Goal: Task Accomplishment & Management: Manage account settings

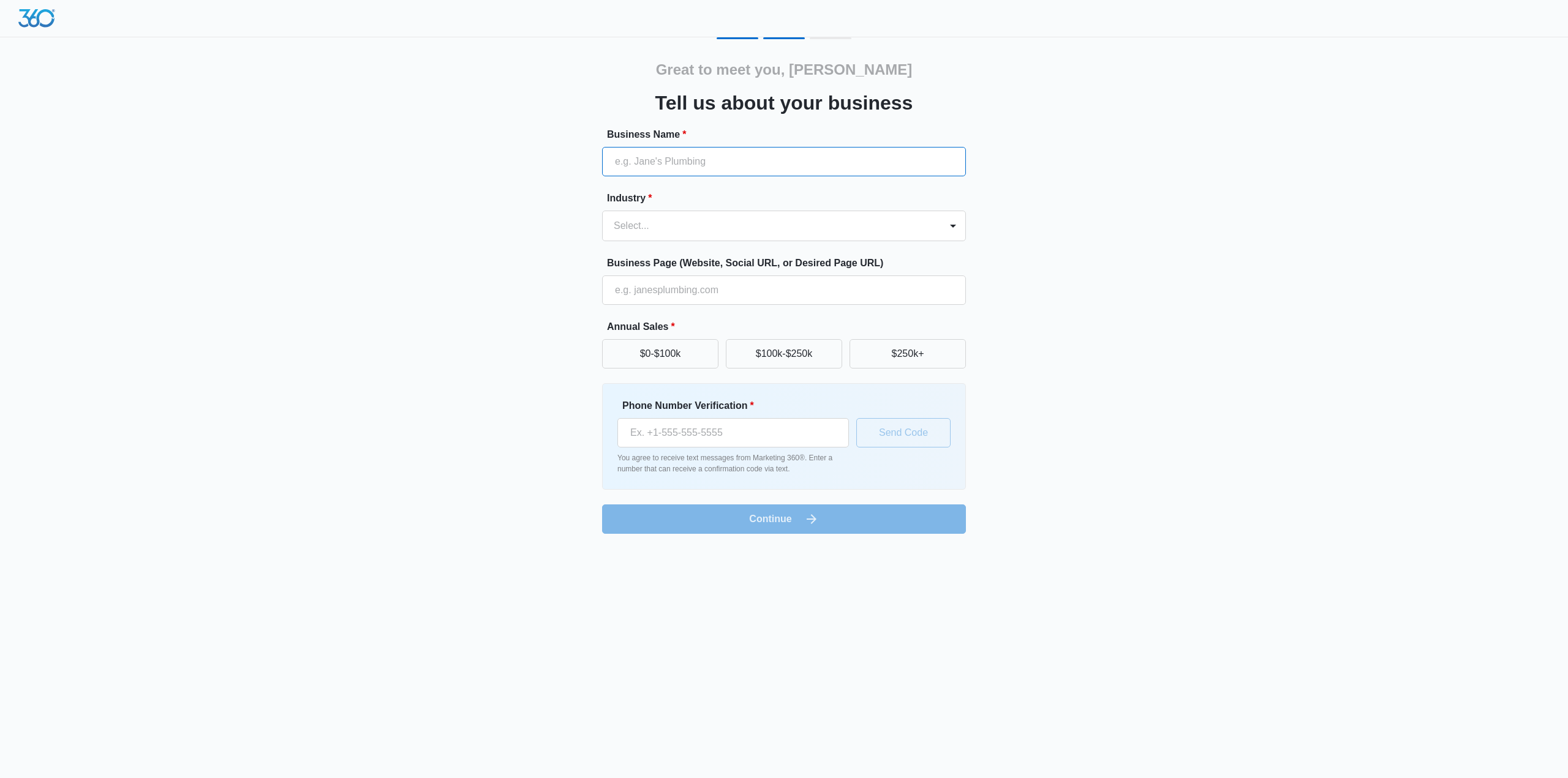
click at [871, 155] on input "Business Name *" at bounding box center [784, 162] width 364 height 30
type input "Pro-Daga Cleaning Services"
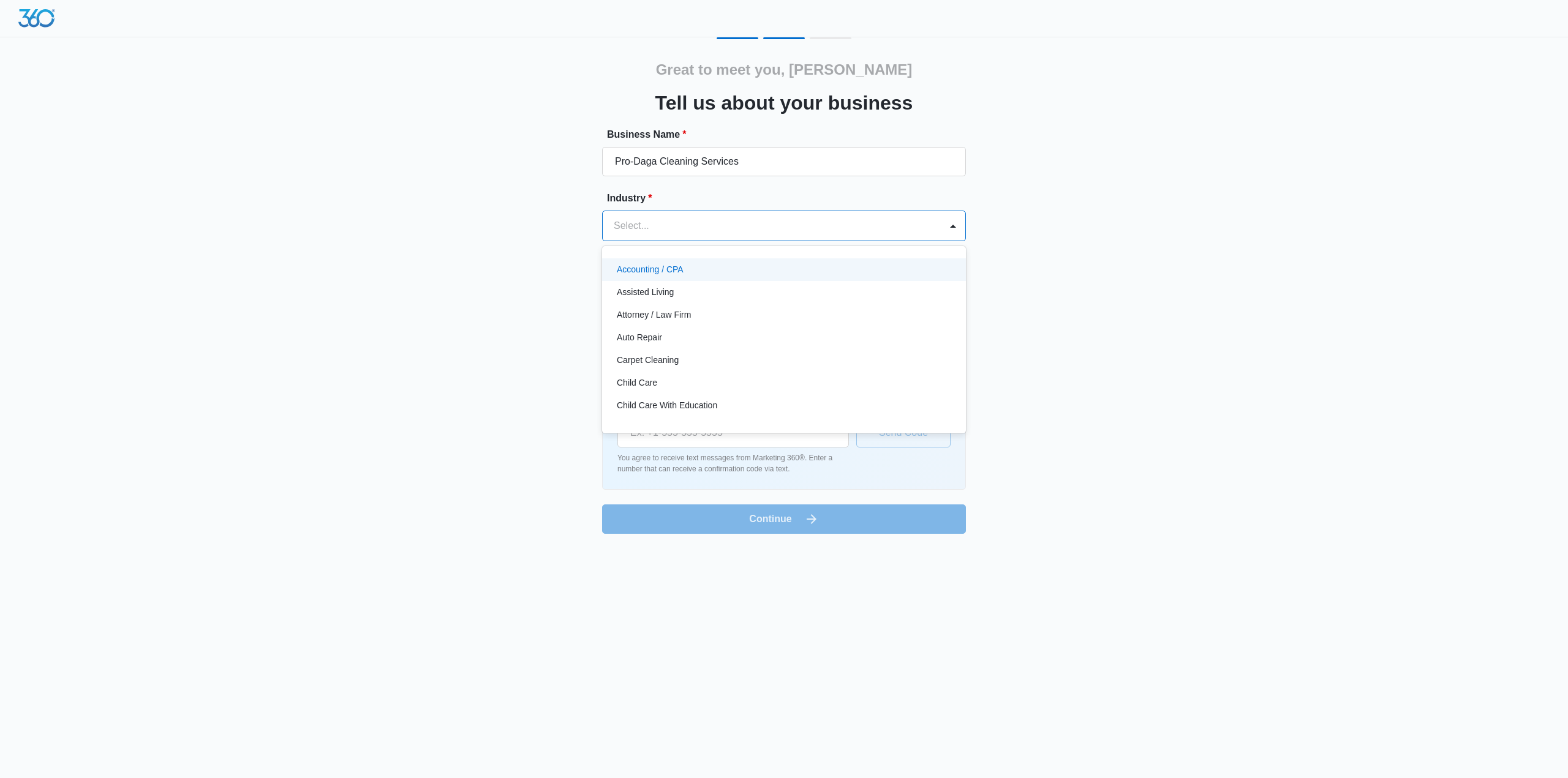
click at [732, 223] on div at bounding box center [769, 226] width 311 height 17
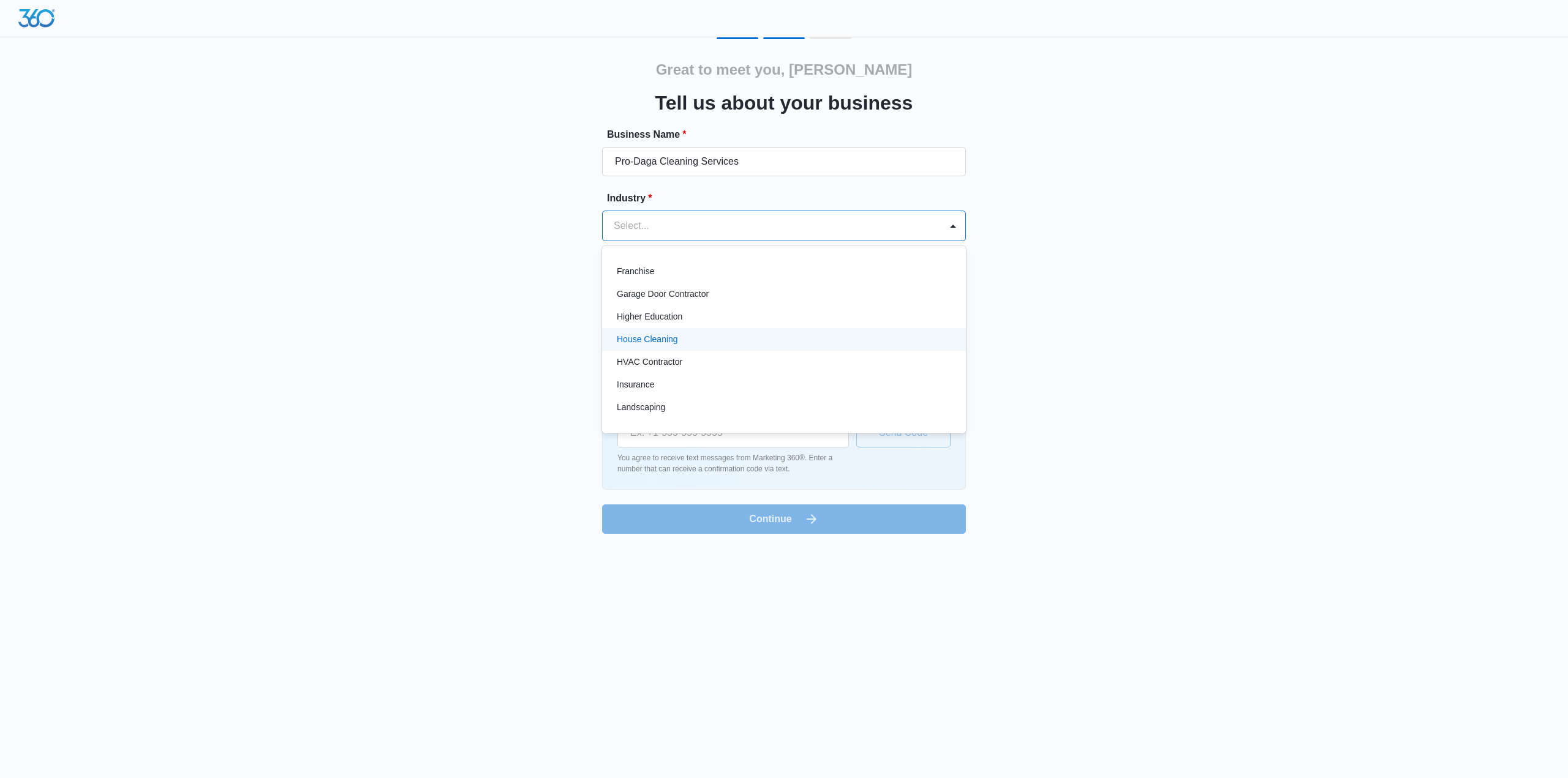
drag, startPoint x: 728, startPoint y: 326, endPoint x: 721, endPoint y: 336, distance: 12.2
click at [721, 336] on div "Accounting / CPA Assisted Living Attorney / Law Firm Auto Repair Carpet Cleanin…" at bounding box center [784, 340] width 364 height 168
click at [721, 336] on div "House Cleaning" at bounding box center [782, 339] width 332 height 13
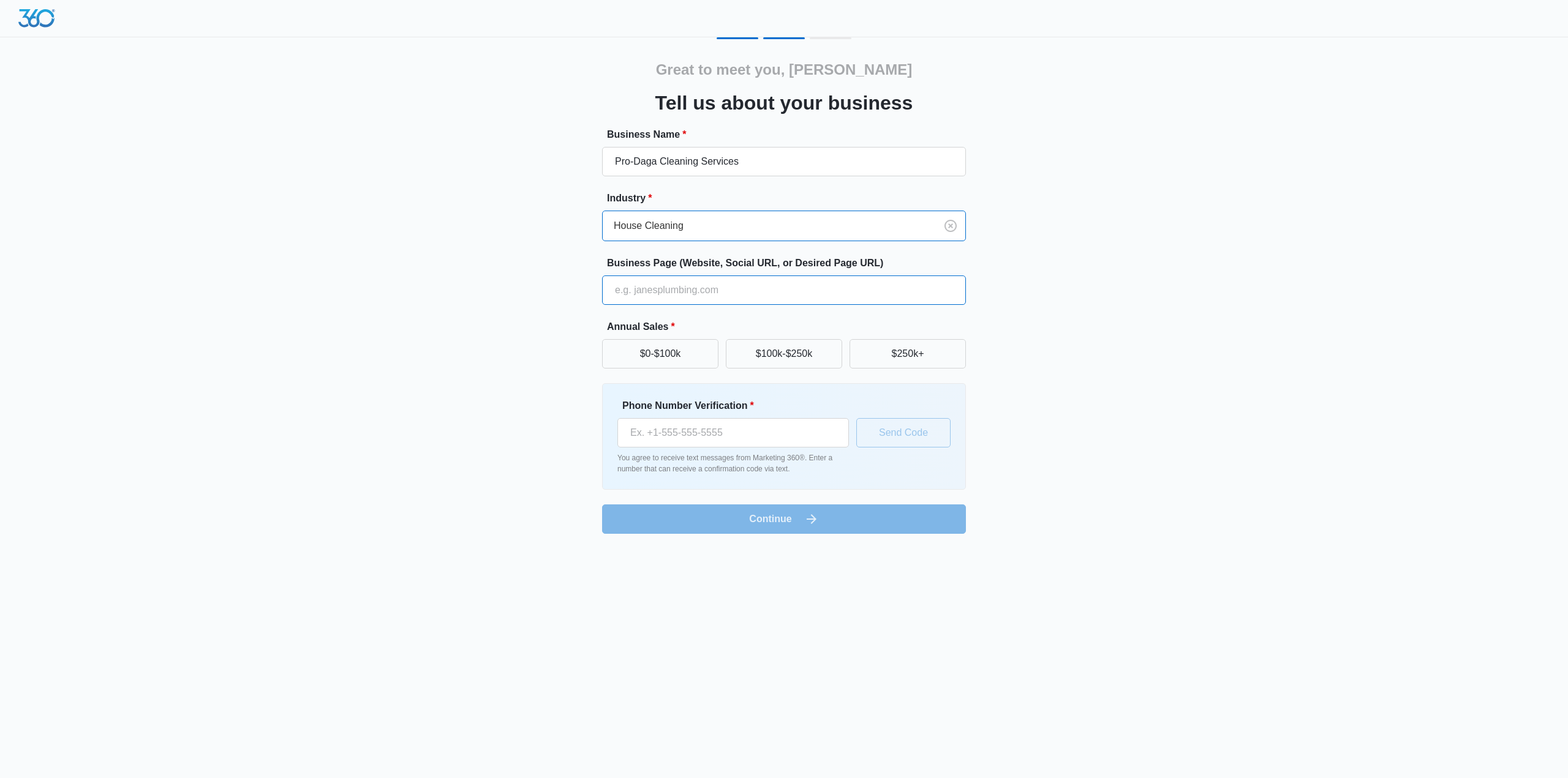
click at [662, 284] on input "Business Page (Website, Social URL, or Desired Page URL)" at bounding box center [784, 290] width 364 height 30
click at [642, 291] on input "Business Page (Website, Social URL, or Desired Page URL)" at bounding box center [784, 290] width 364 height 30
type input "[DOMAIN_NAME]"
click at [688, 342] on button "$0-$100k" at bounding box center [660, 354] width 116 height 30
click at [675, 416] on div "Phone Number Verification *" at bounding box center [733, 423] width 232 height 49
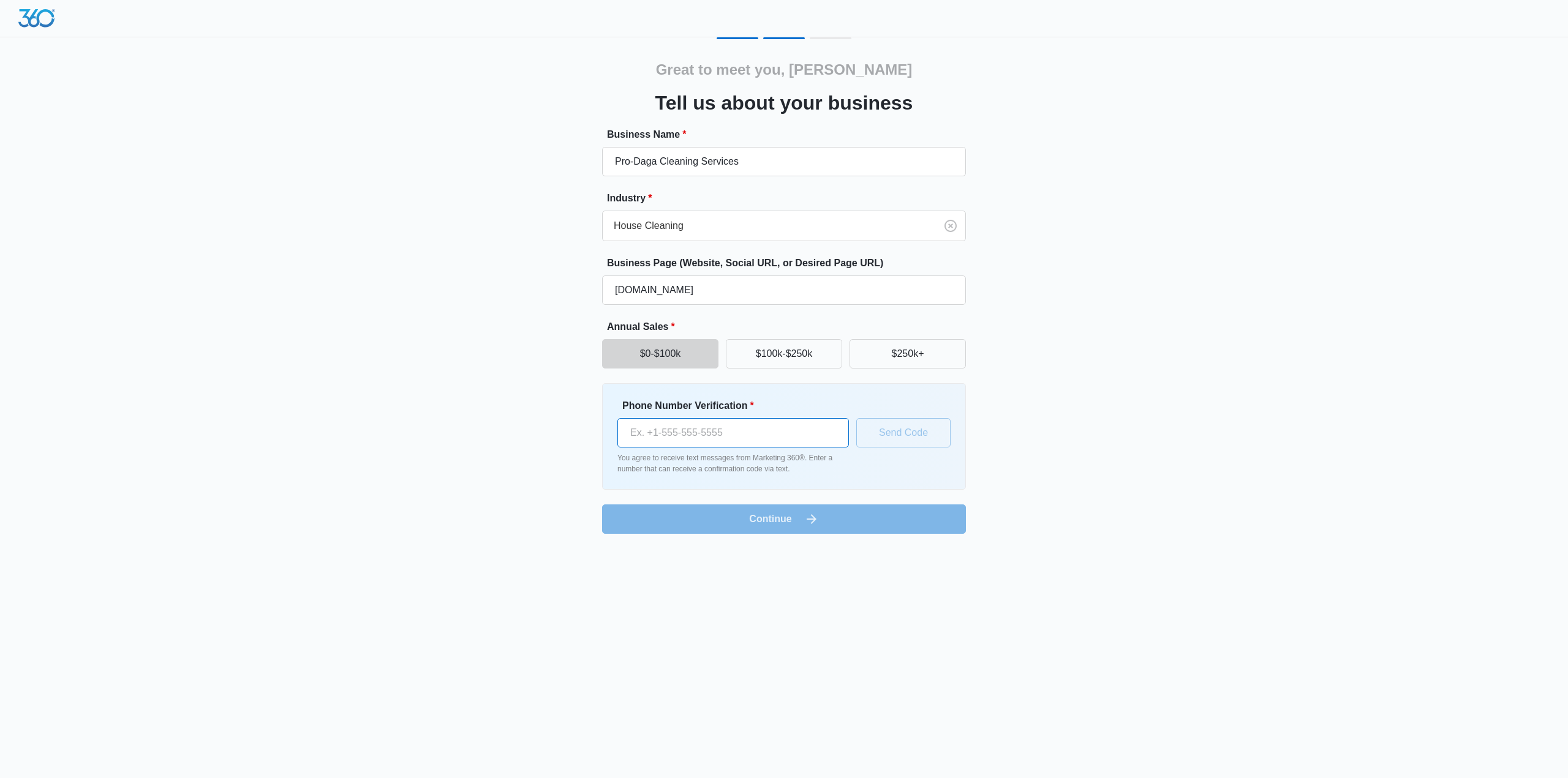
click at [675, 421] on input "Phone Number Verification *" at bounding box center [733, 433] width 232 height 30
type input "[PHONE_NUMBER]"
click at [897, 432] on button "Send Code" at bounding box center [903, 433] width 94 height 30
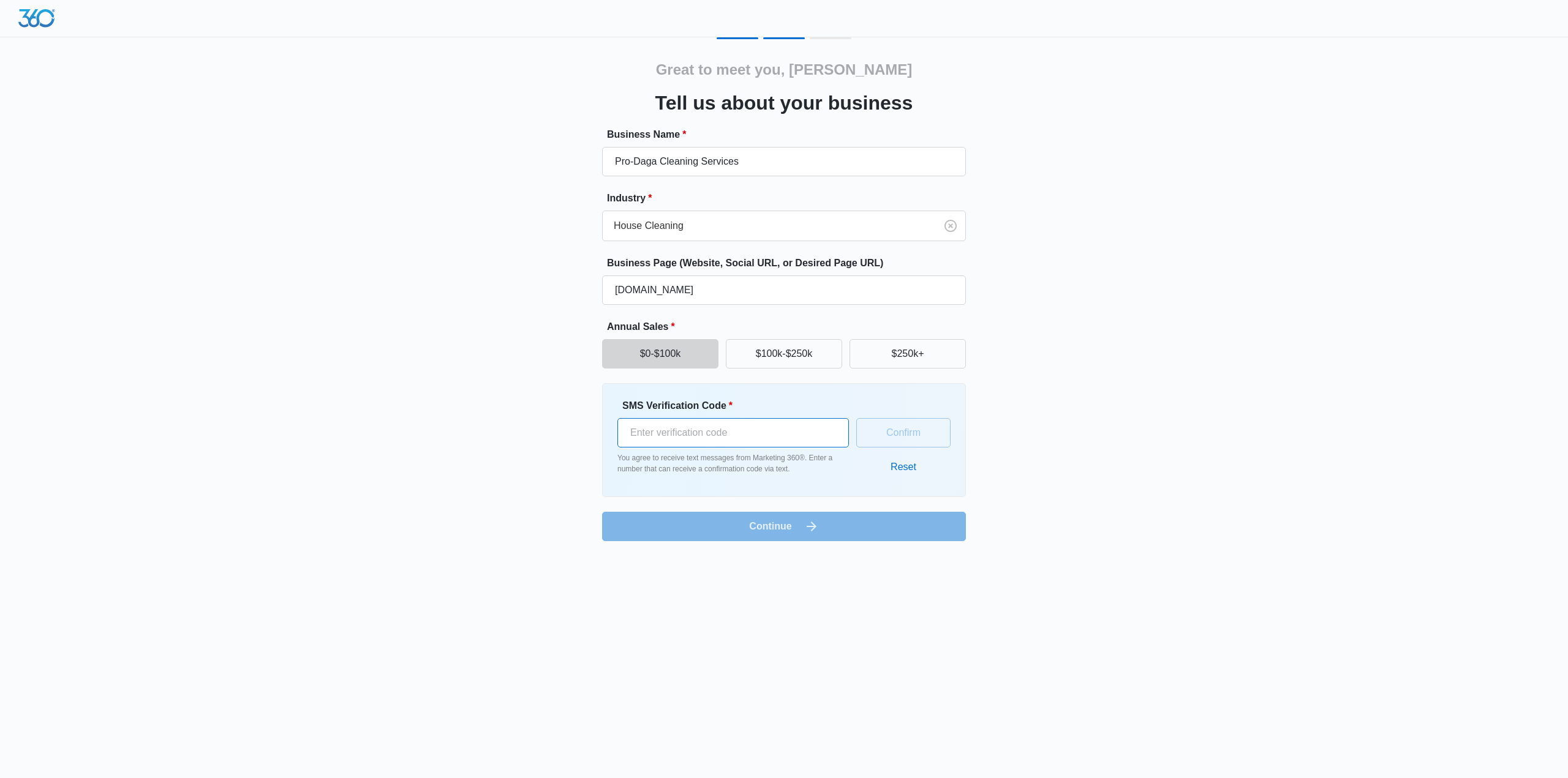
drag, startPoint x: 630, startPoint y: 444, endPoint x: 627, endPoint y: 458, distance: 14.3
click at [627, 458] on div "SMS Verification Code * You agree to receive text messages from Marketing 360®.…" at bounding box center [733, 436] width 232 height 76
type input "344753"
click at [895, 447] on button "Confirm" at bounding box center [903, 433] width 94 height 30
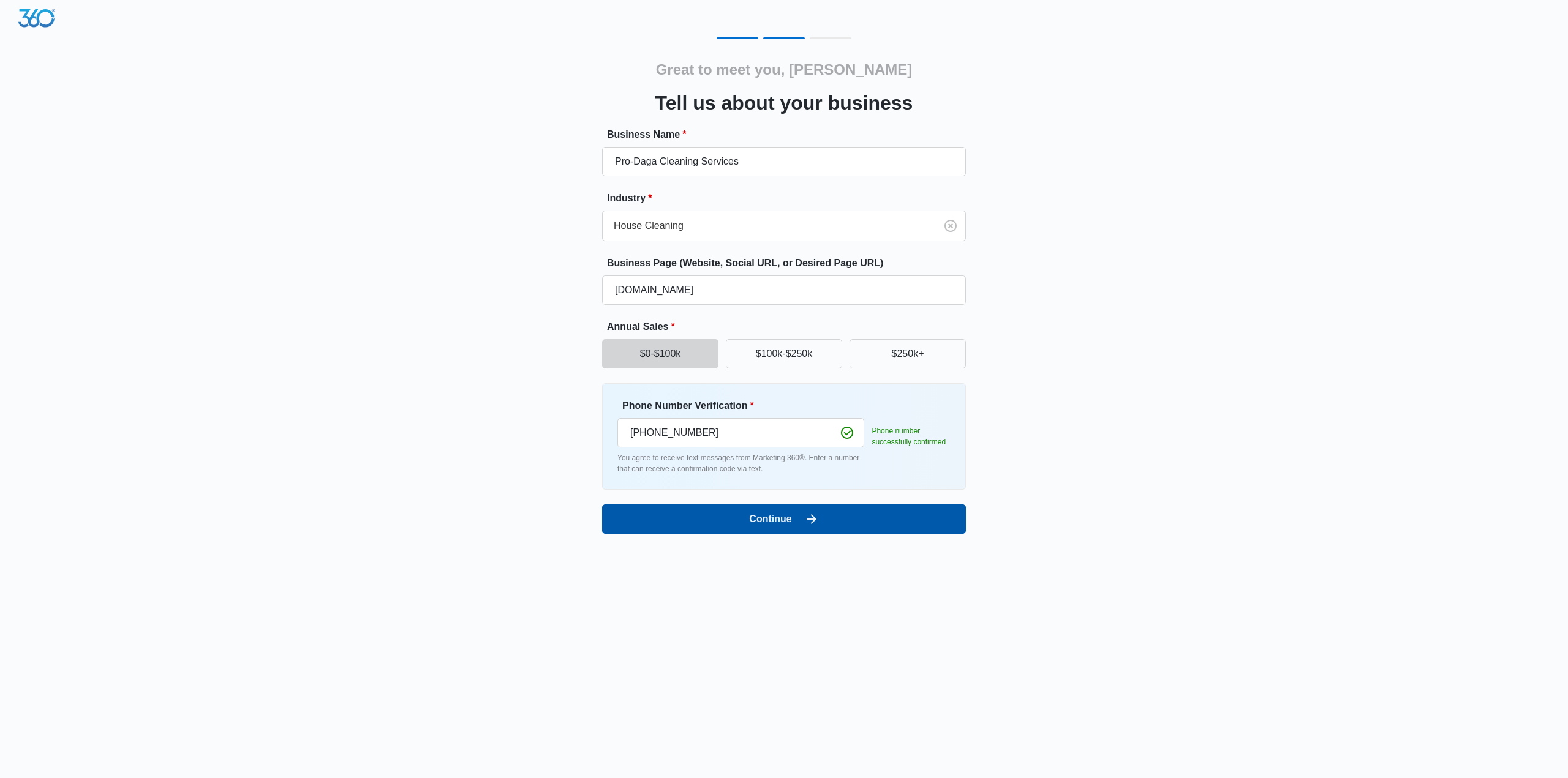
click at [691, 520] on button "Continue" at bounding box center [784, 519] width 364 height 30
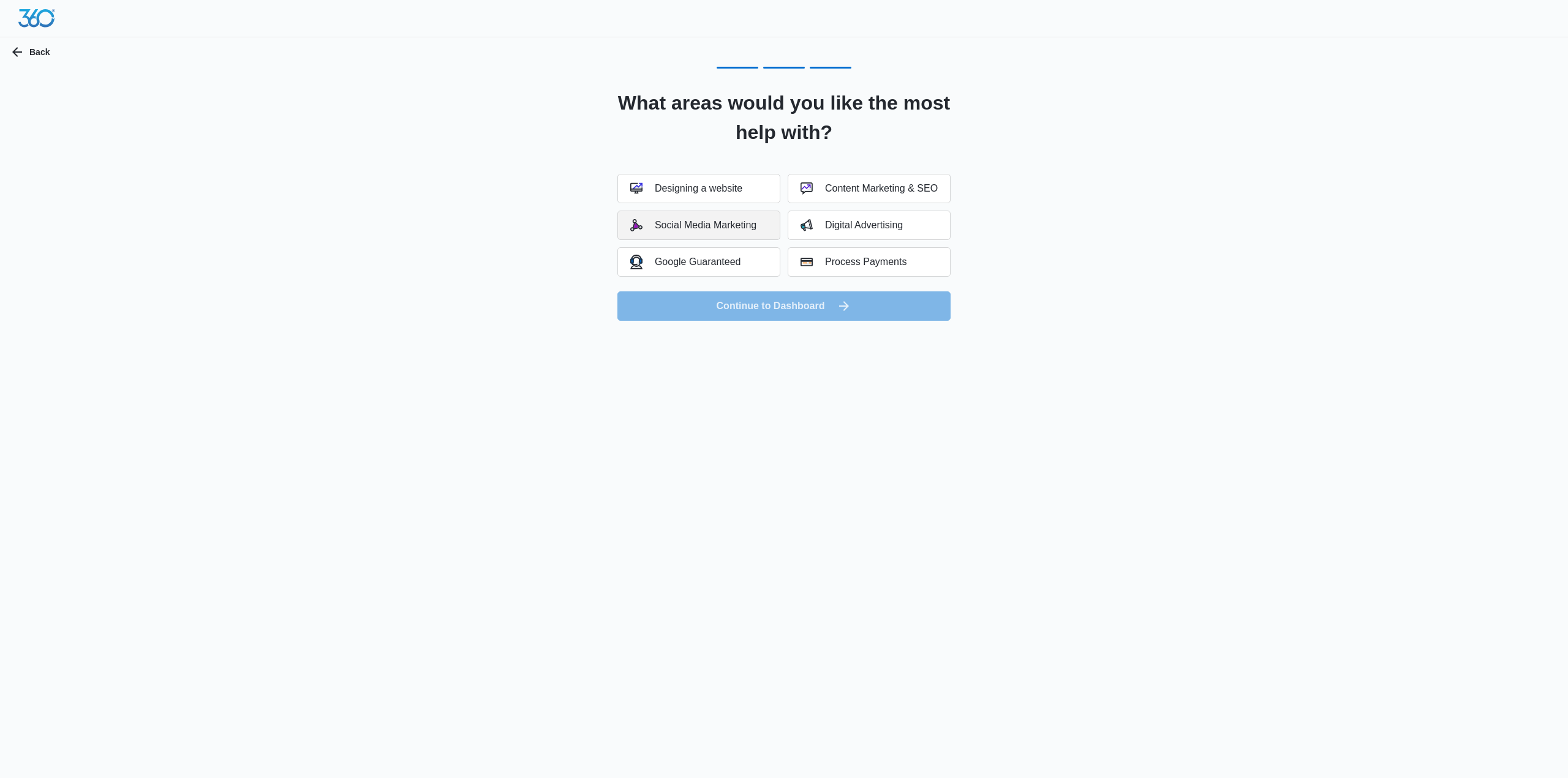
click at [706, 235] on button "Social Media Marketing" at bounding box center [699, 225] width 163 height 30
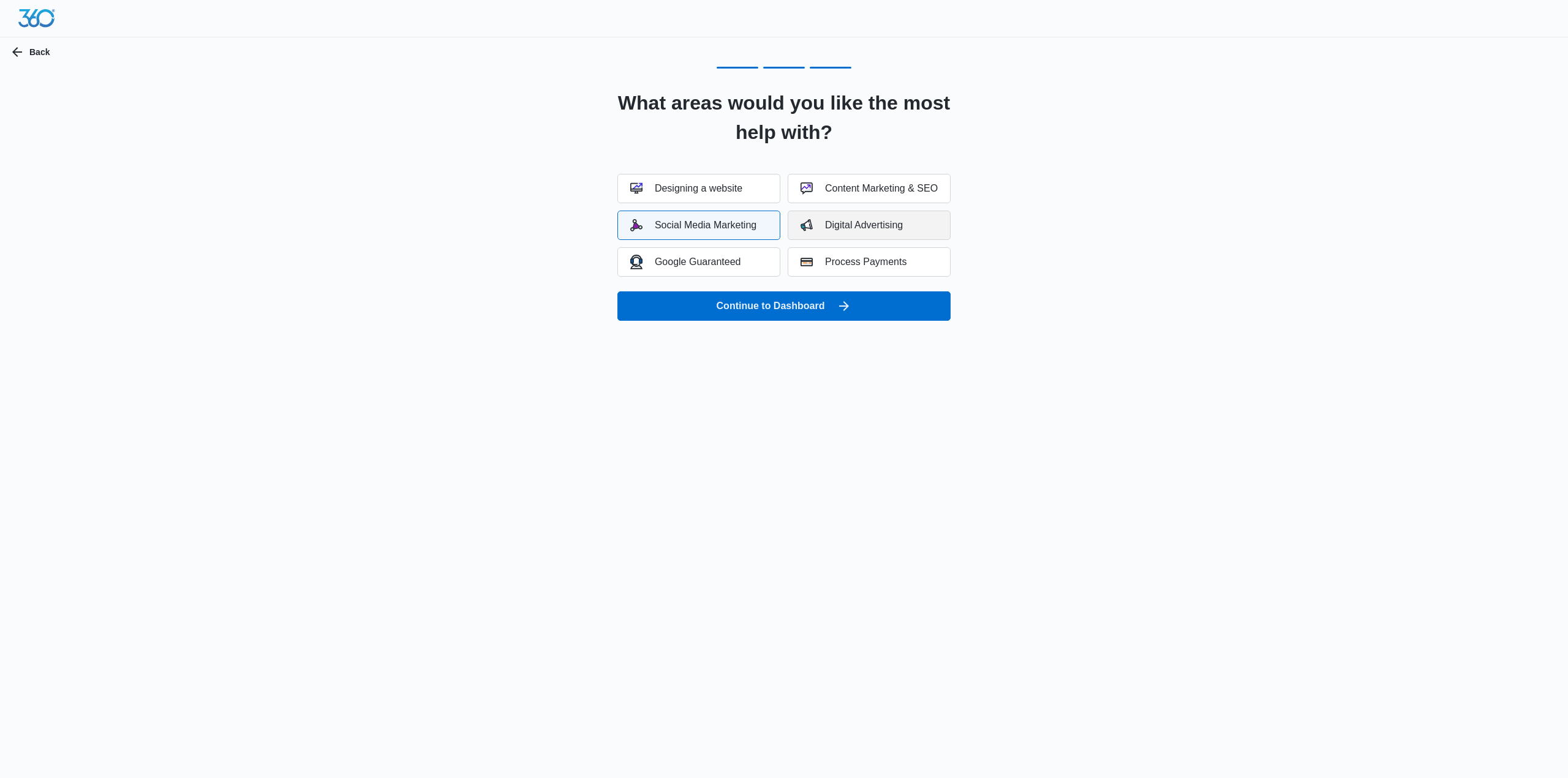
click at [792, 226] on button "Digital Advertising" at bounding box center [869, 225] width 163 height 30
click at [786, 242] on div "Designing a website Content Marketing & SEO Social Media Marketing Digital Adve…" at bounding box center [784, 225] width 333 height 103
click at [752, 263] on button "Google Guaranteed" at bounding box center [699, 262] width 163 height 30
click at [752, 309] on button "Continue to Dashboard" at bounding box center [784, 306] width 333 height 30
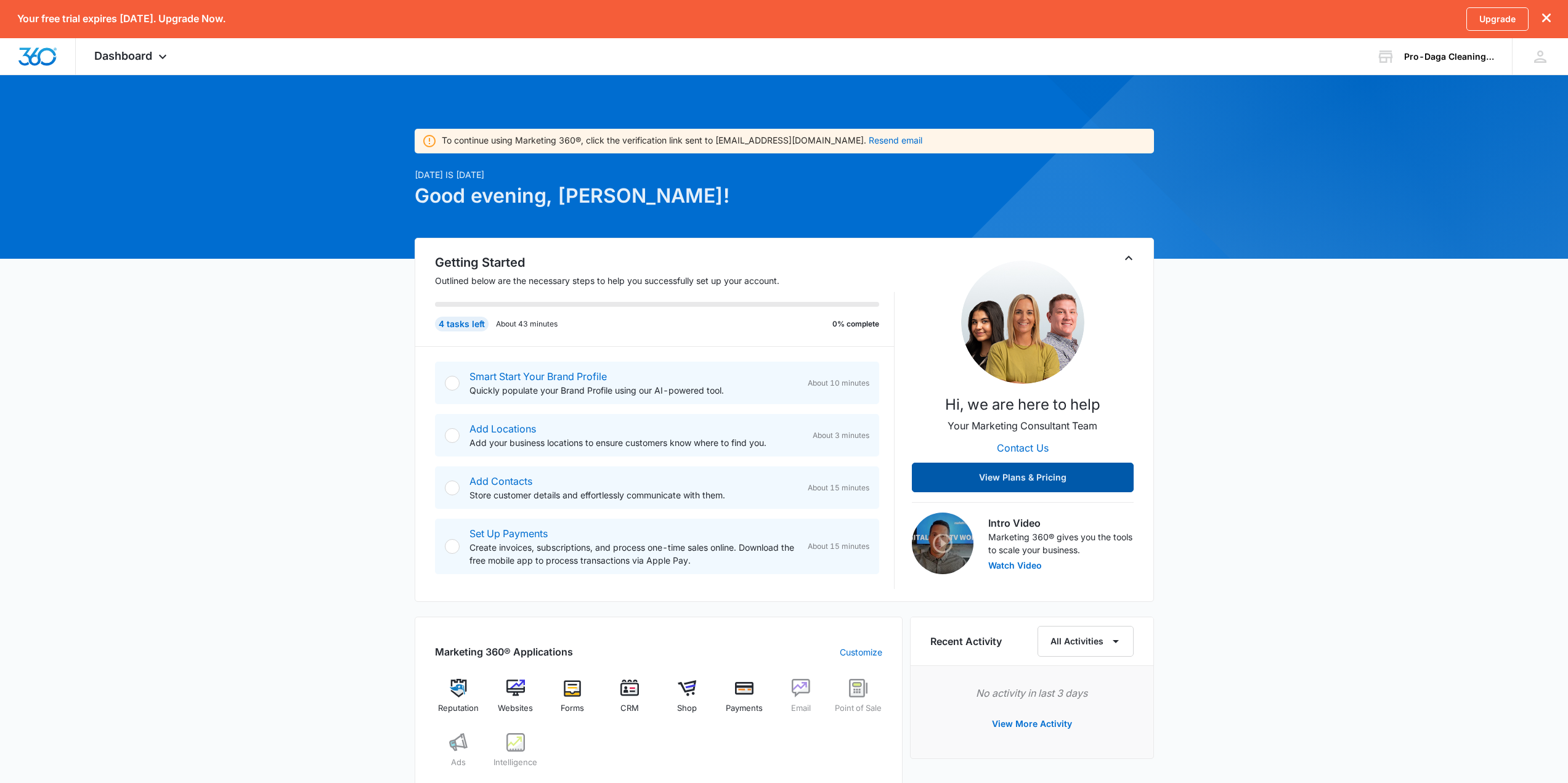
click at [1073, 470] on button "View Plans & Pricing" at bounding box center [1023, 478] width 222 height 30
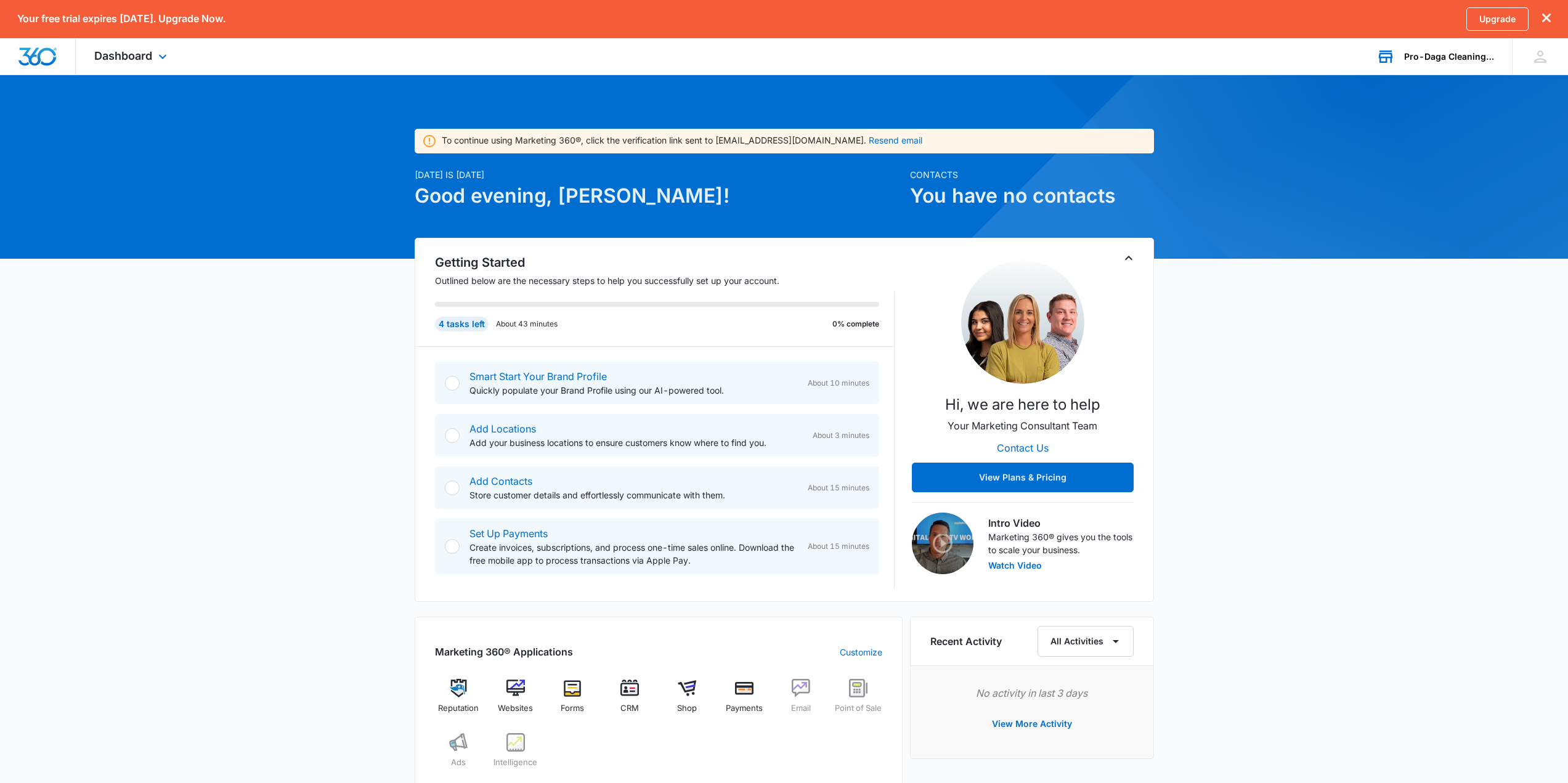
click at [1487, 65] on div "Pro-Daga Cleaning Services Your Accounts View All" at bounding box center [1435, 56] width 154 height 37
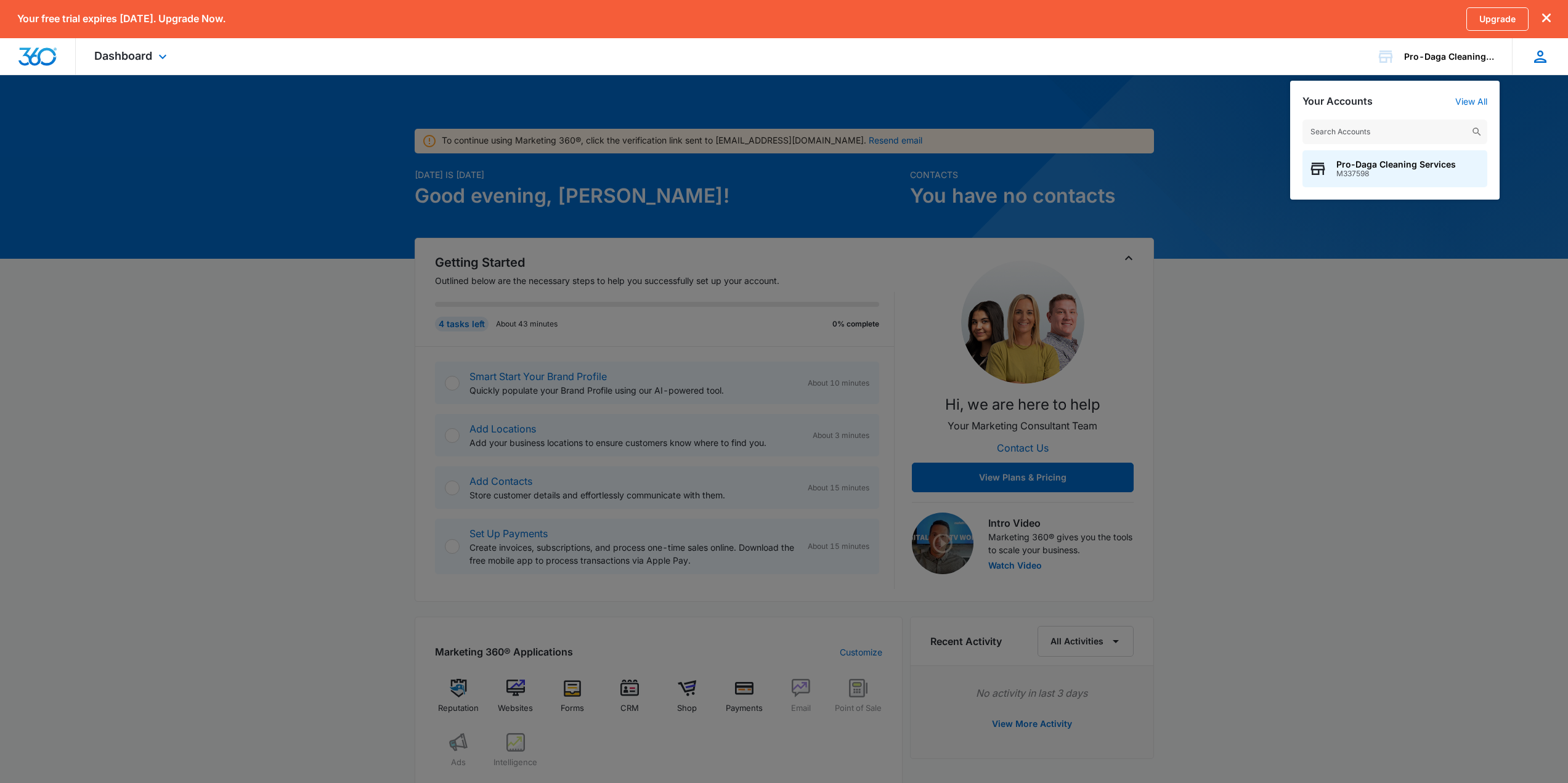
click at [1522, 41] on div "SB Samantha Bartlett prodagacleaningservices@gmail.com My Profile Notifications…" at bounding box center [1539, 56] width 56 height 37
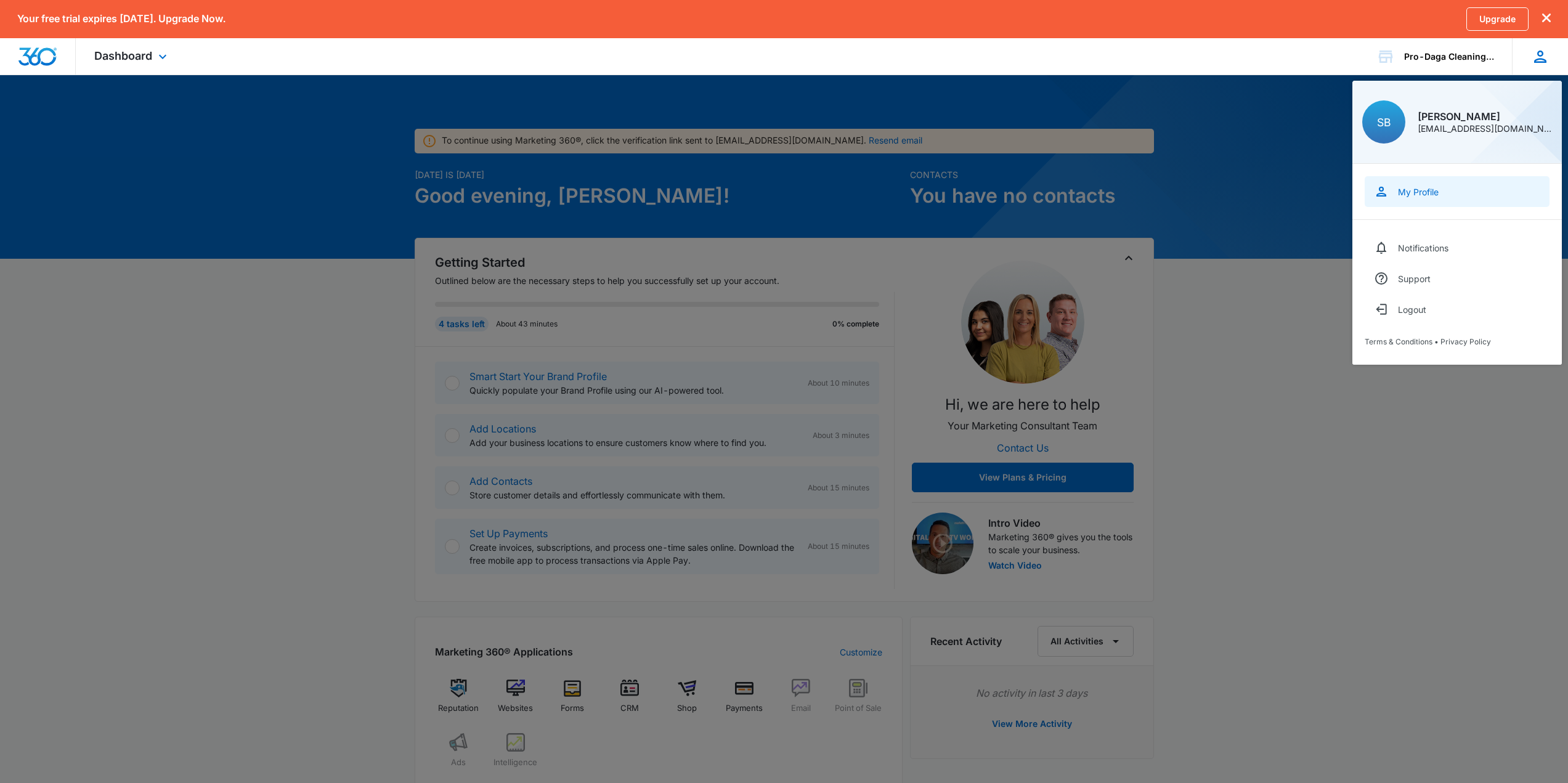
click at [1437, 182] on link "My Profile" at bounding box center [1457, 192] width 185 height 31
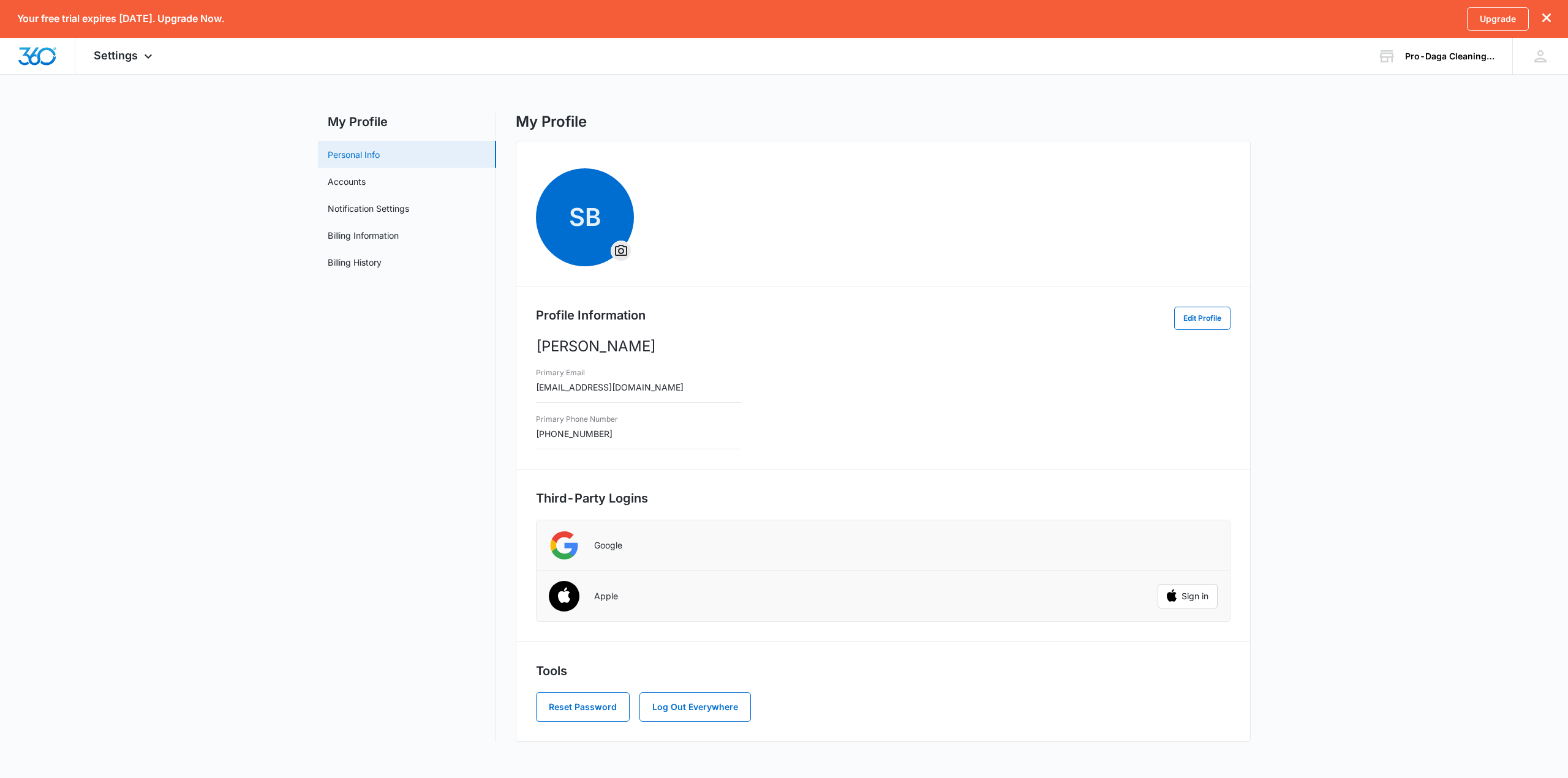
click at [380, 154] on link "Personal Info" at bounding box center [354, 155] width 52 height 13
click at [365, 182] on link "Accounts" at bounding box center [347, 181] width 38 height 13
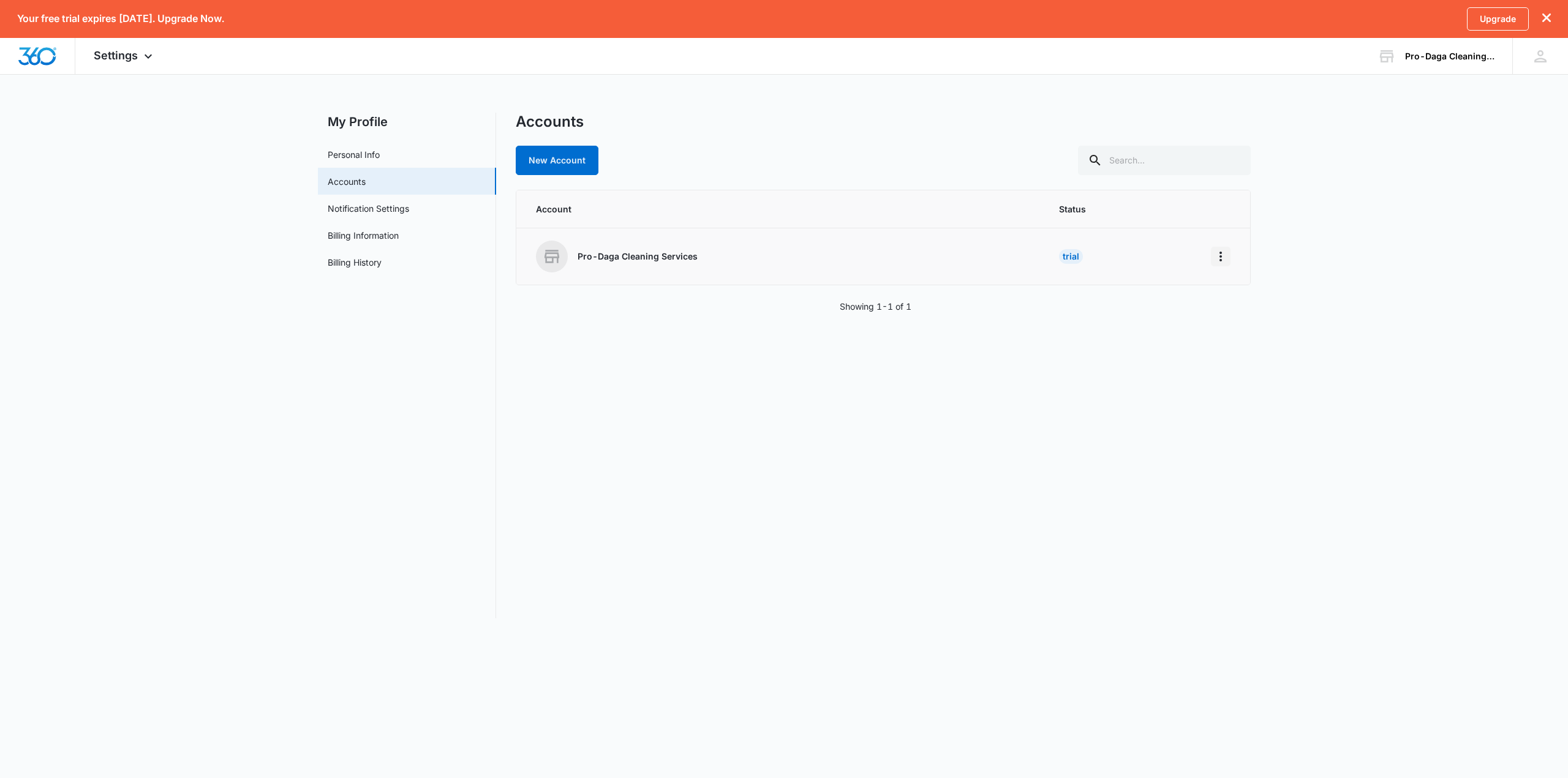
drag, startPoint x: 1232, startPoint y: 249, endPoint x: 1224, endPoint y: 249, distance: 8.0
click at [1231, 249] on td at bounding box center [1222, 257] width 54 height 57
click at [1213, 261] on icon "Home" at bounding box center [1221, 257] width 15 height 15
click at [1240, 297] on button "Go to Dashboard" at bounding box center [1267, 291] width 112 height 18
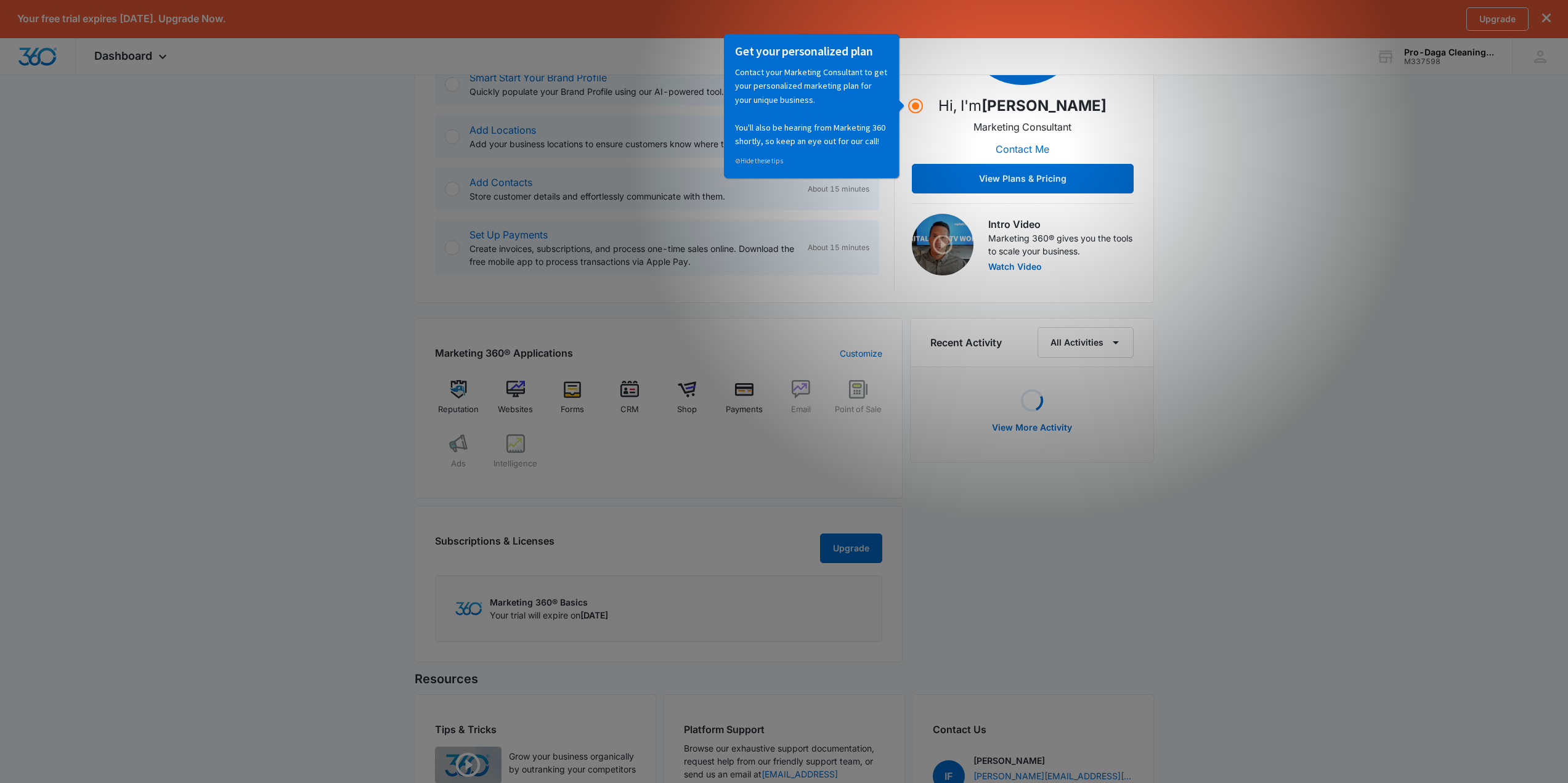
scroll to position [308, 0]
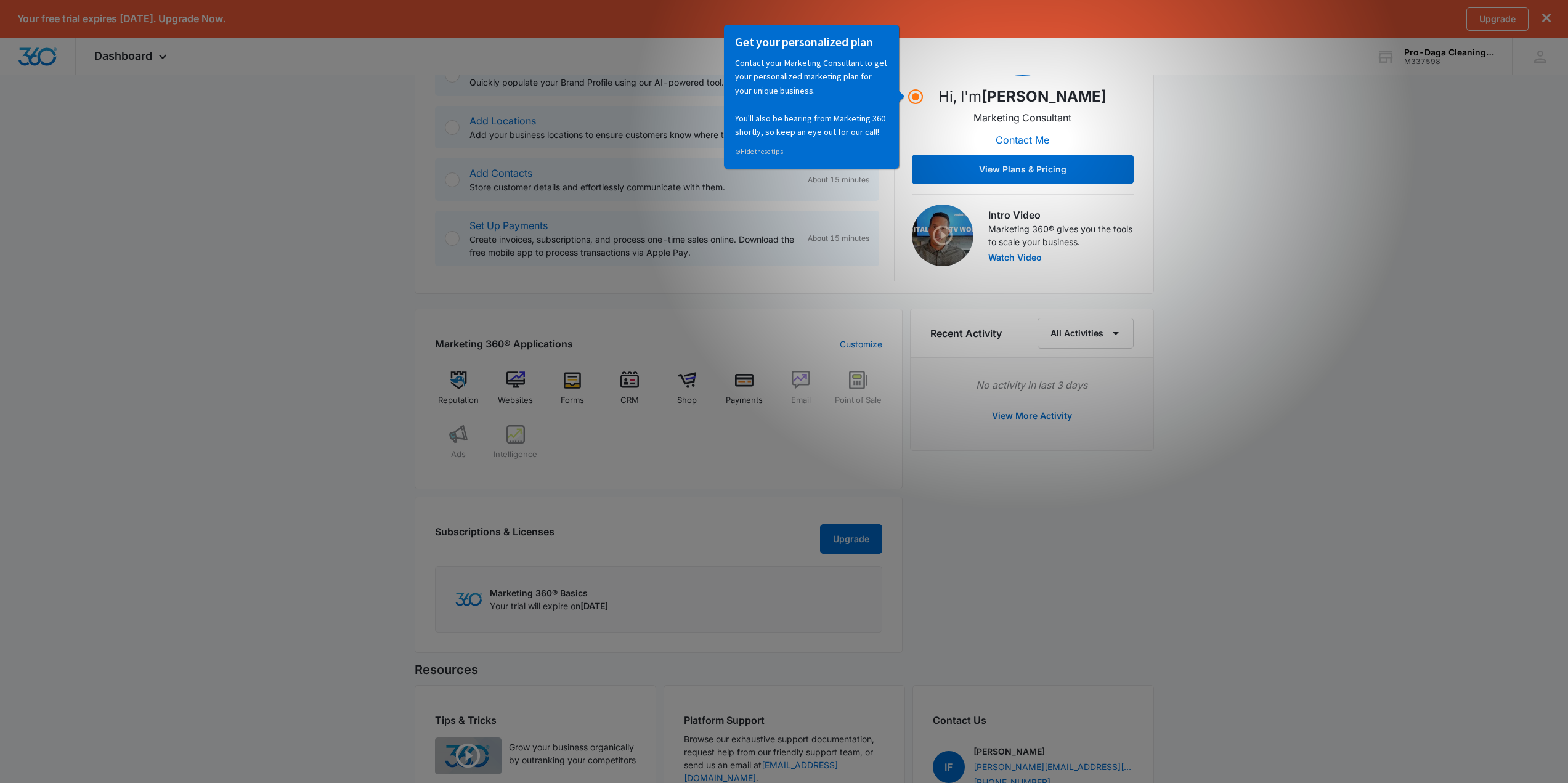
click at [782, 592] on div "Marketing 360® Basics Your trial will expire on September 19, 2025" at bounding box center [659, 599] width 447 height 66
click at [761, 144] on div "⊘ Hide these tips" at bounding box center [811, 148] width 153 height 20
click at [761, 159] on div "Get your personalized plan Contact your Marketing Consultant to get your person…" at bounding box center [811, 96] width 159 height 131
click at [773, 154] on link "⊘ Hide these tips" at bounding box center [759, 151] width 48 height 9
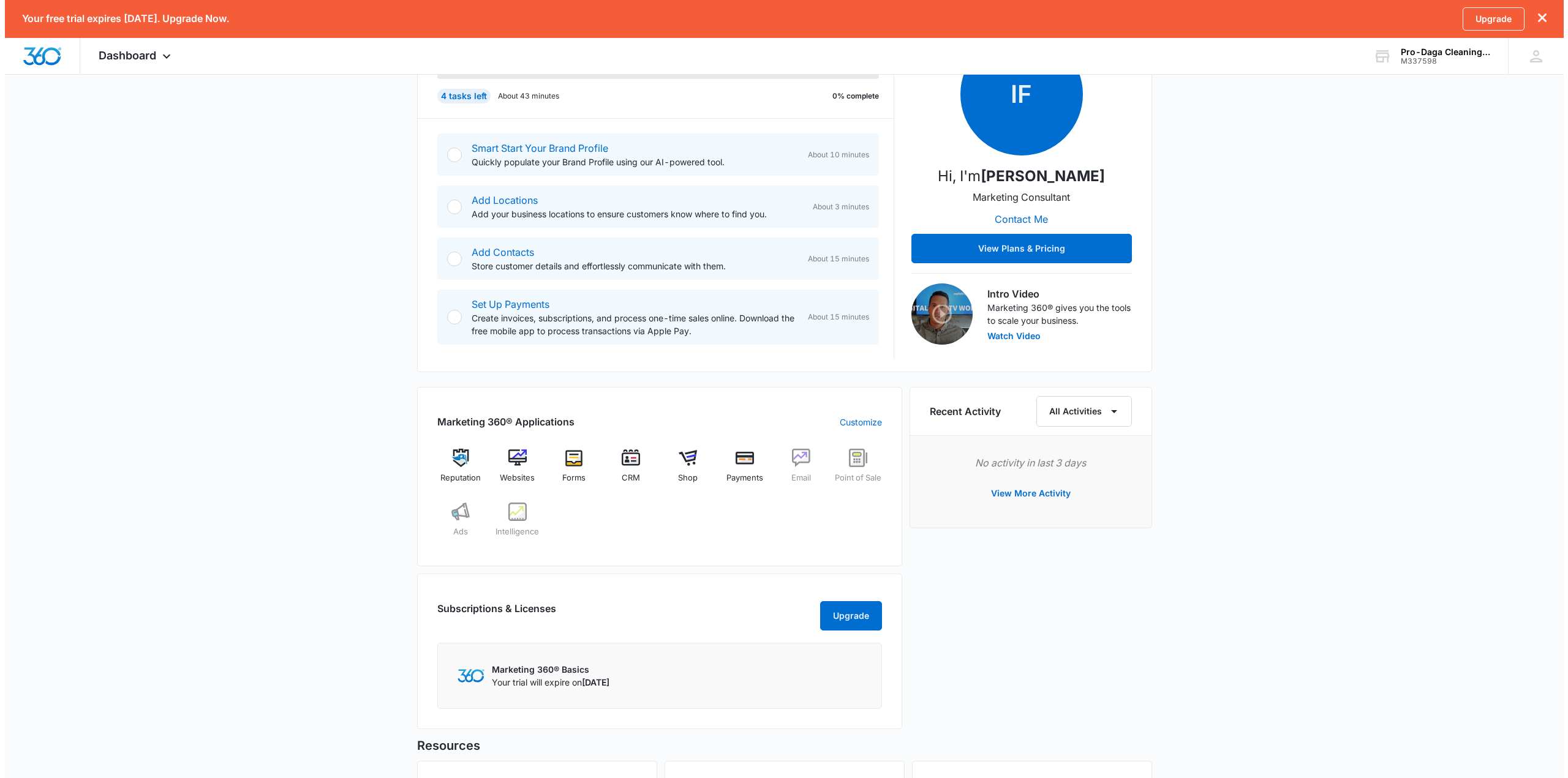
scroll to position [0, 0]
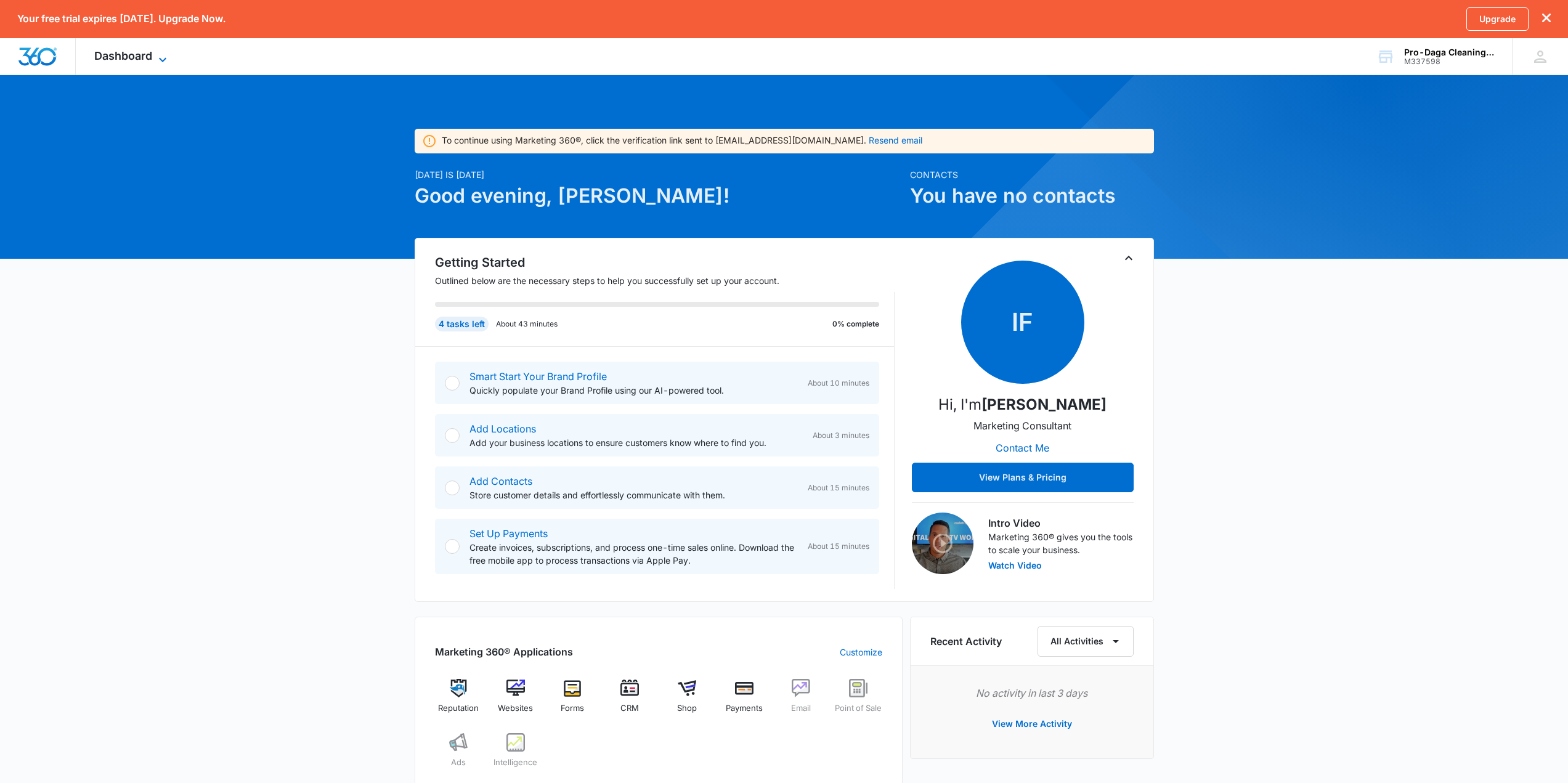
drag, startPoint x: 175, startPoint y: 52, endPoint x: 169, endPoint y: 53, distance: 6.1
click at [169, 53] on div "Dashboard Apps Reputation Websites Forms CRM Email Shop Payments POS Ads Intell…" at bounding box center [132, 56] width 113 height 37
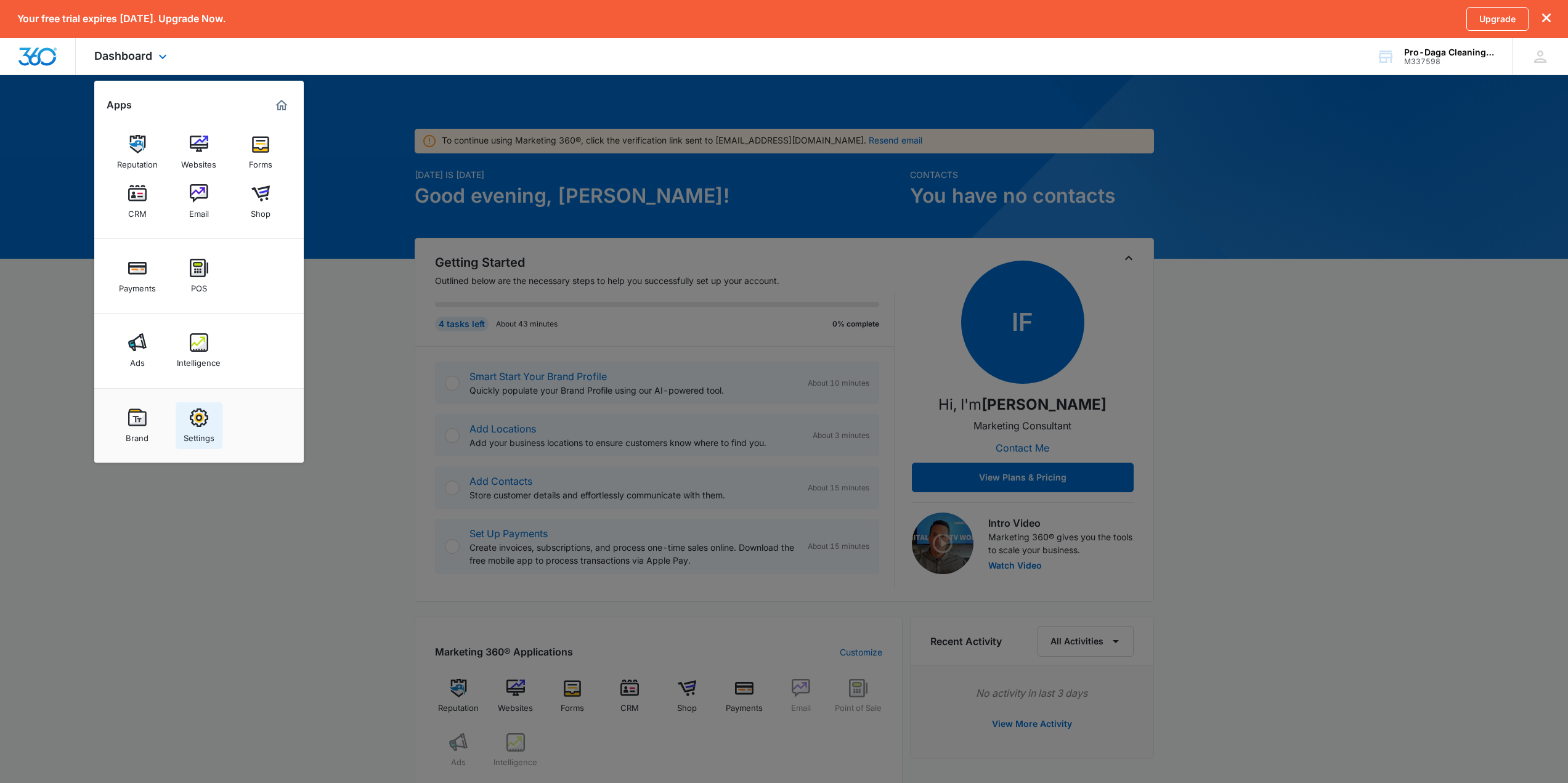
click at [205, 416] on img at bounding box center [199, 418] width 19 height 19
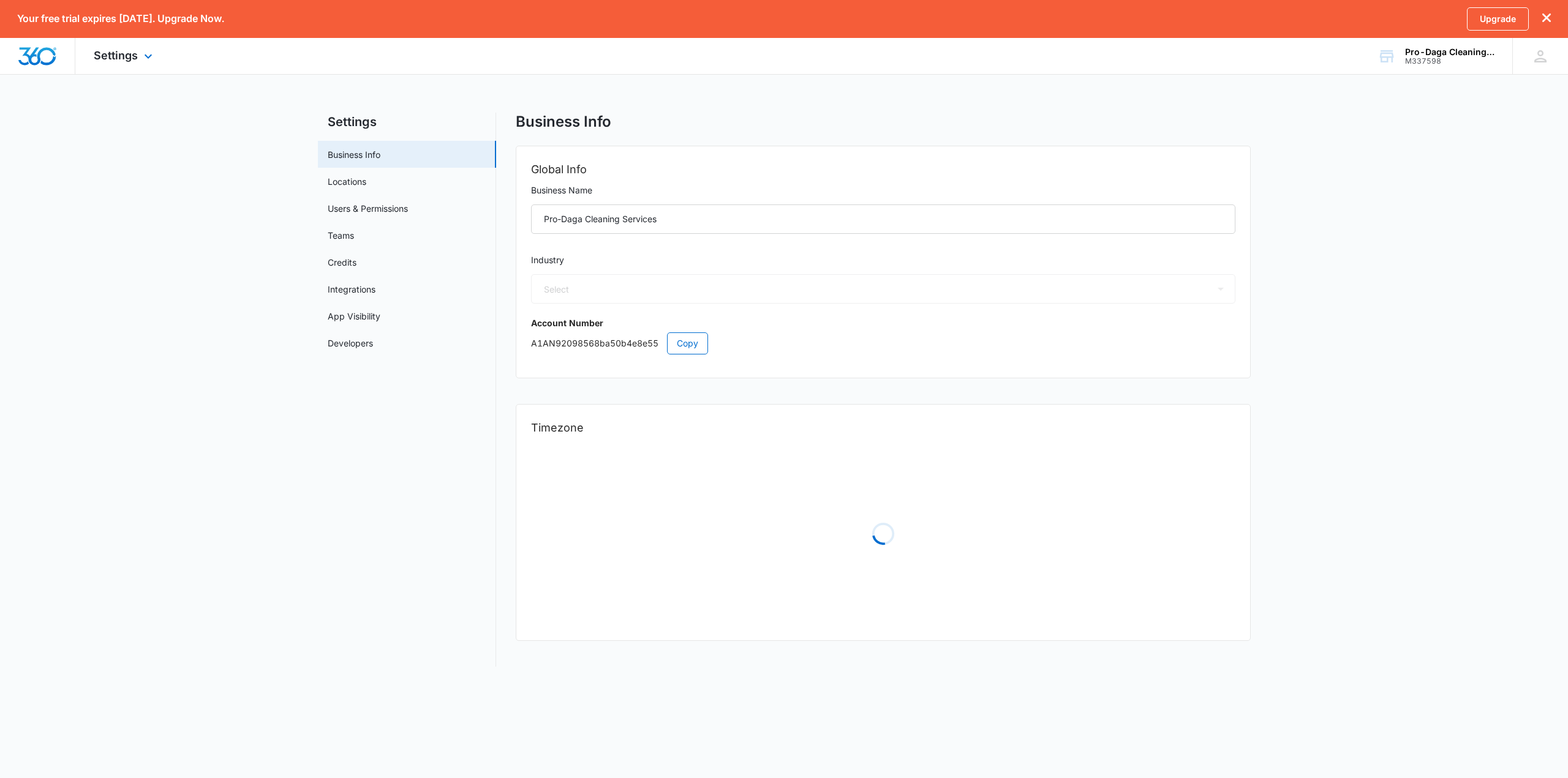
select select "38"
select select "US"
select select "America/New_York"
click at [355, 209] on link "Users & Permissions" at bounding box center [368, 208] width 80 height 13
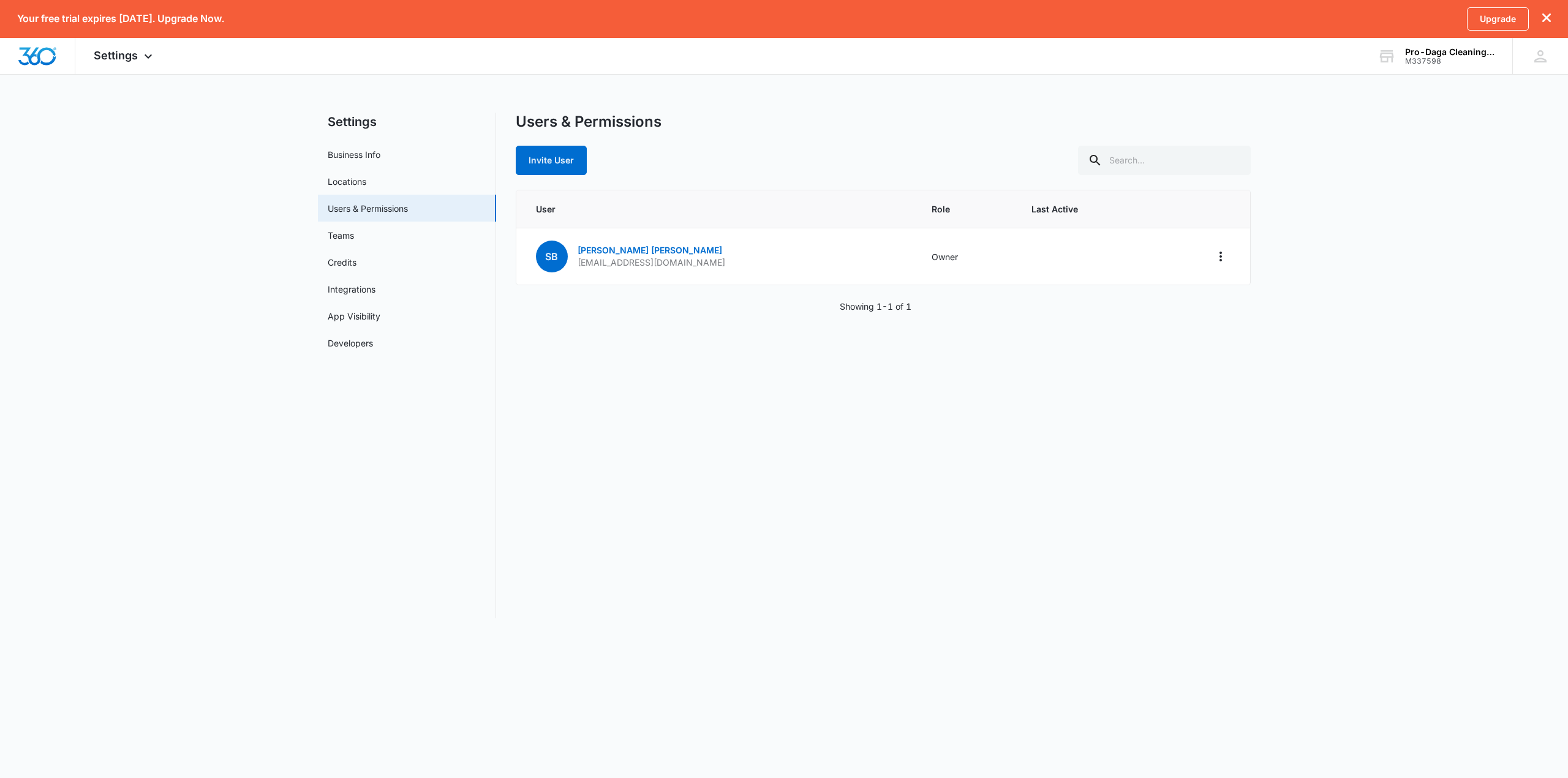
click at [311, 277] on main "Settings Business Info Locations Users & Permissions Teams Credits Integrations…" at bounding box center [784, 373] width 1568 height 521
click at [1214, 251] on icon "Actions" at bounding box center [1221, 257] width 15 height 15
click at [1434, 68] on div "Pro-Daga Cleaning Services M337598 Your Accounts View All" at bounding box center [1436, 56] width 153 height 36
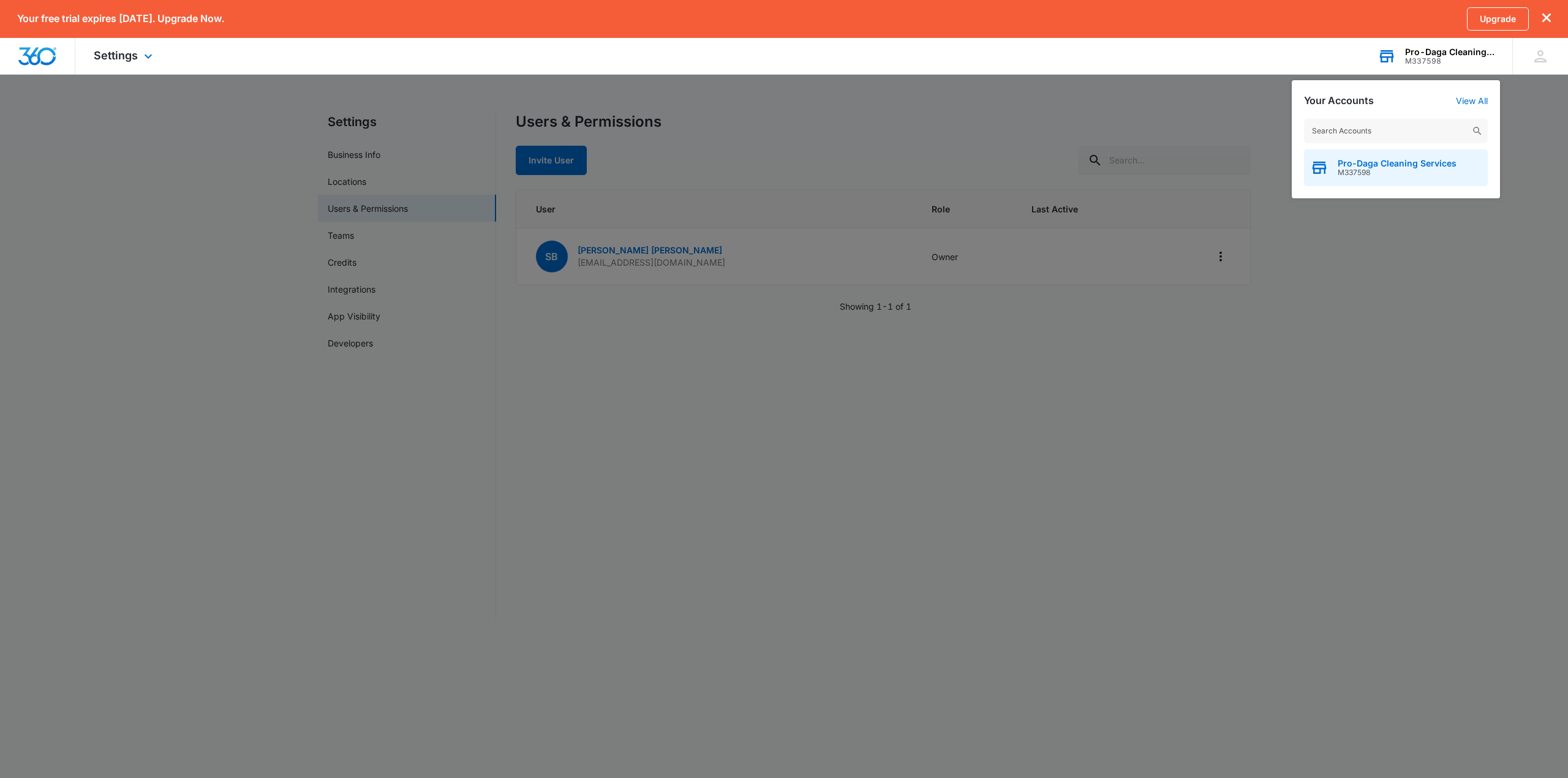
click at [1425, 183] on div "Pro-Daga Cleaning Services M337598" at bounding box center [1395, 168] width 184 height 37
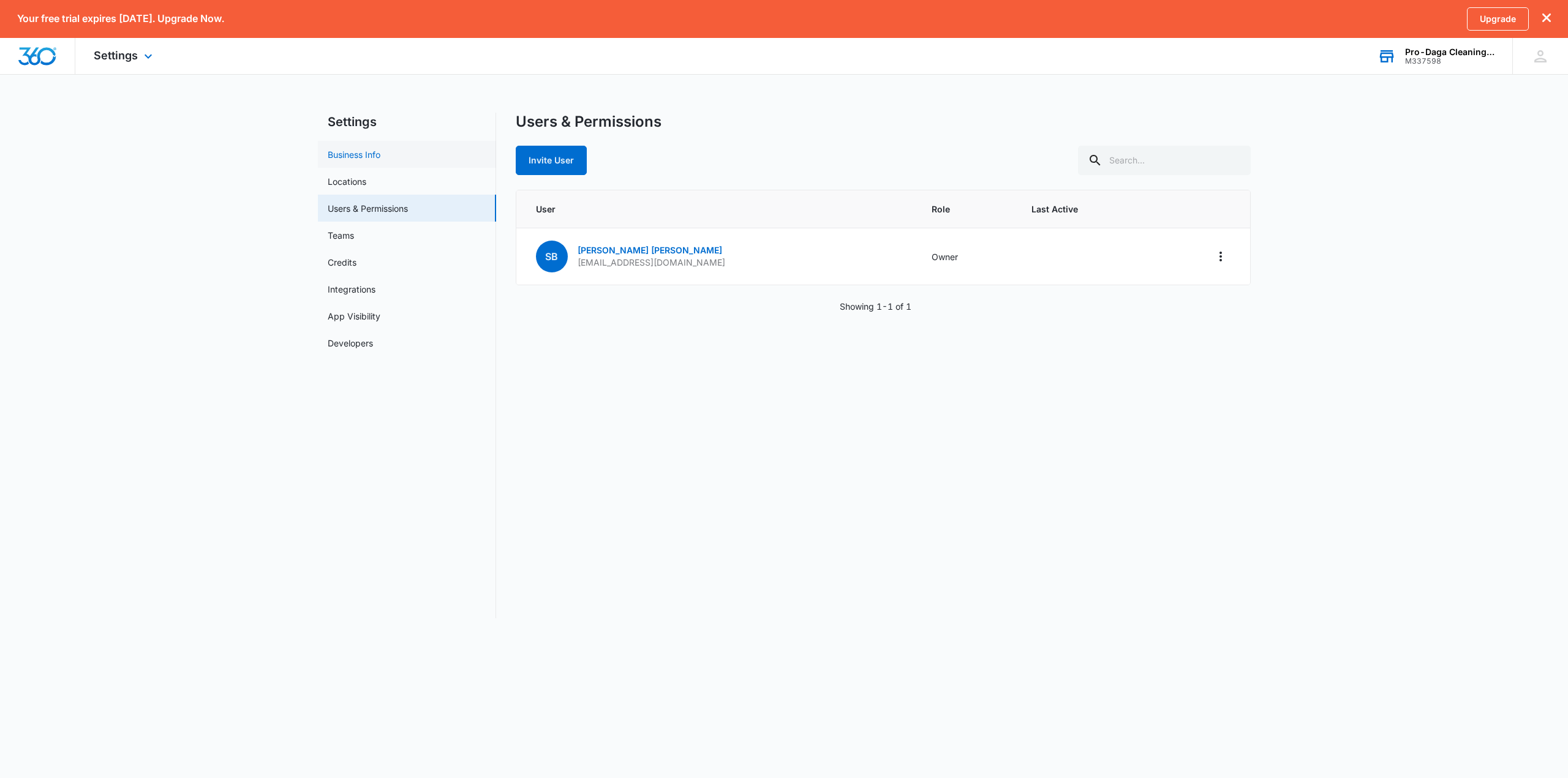
click at [376, 148] on link "Business Info" at bounding box center [354, 155] width 52 height 13
select select "38"
select select "US"
select select "America/New_York"
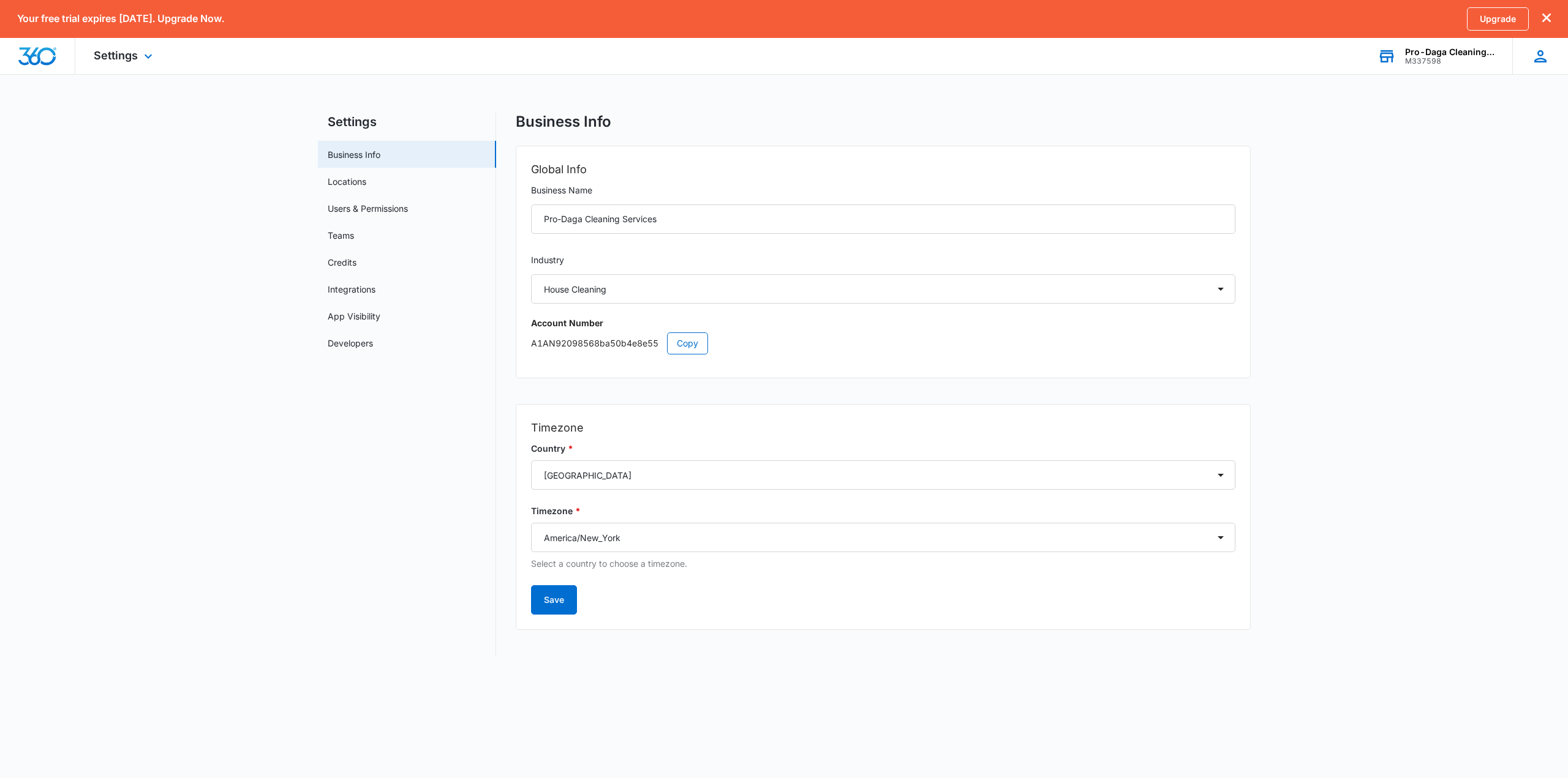
click at [1527, 60] on div "SB Samantha Bartlett prodagacleaningservices@gmail.com My Profile Notifications…" at bounding box center [1540, 56] width 55 height 36
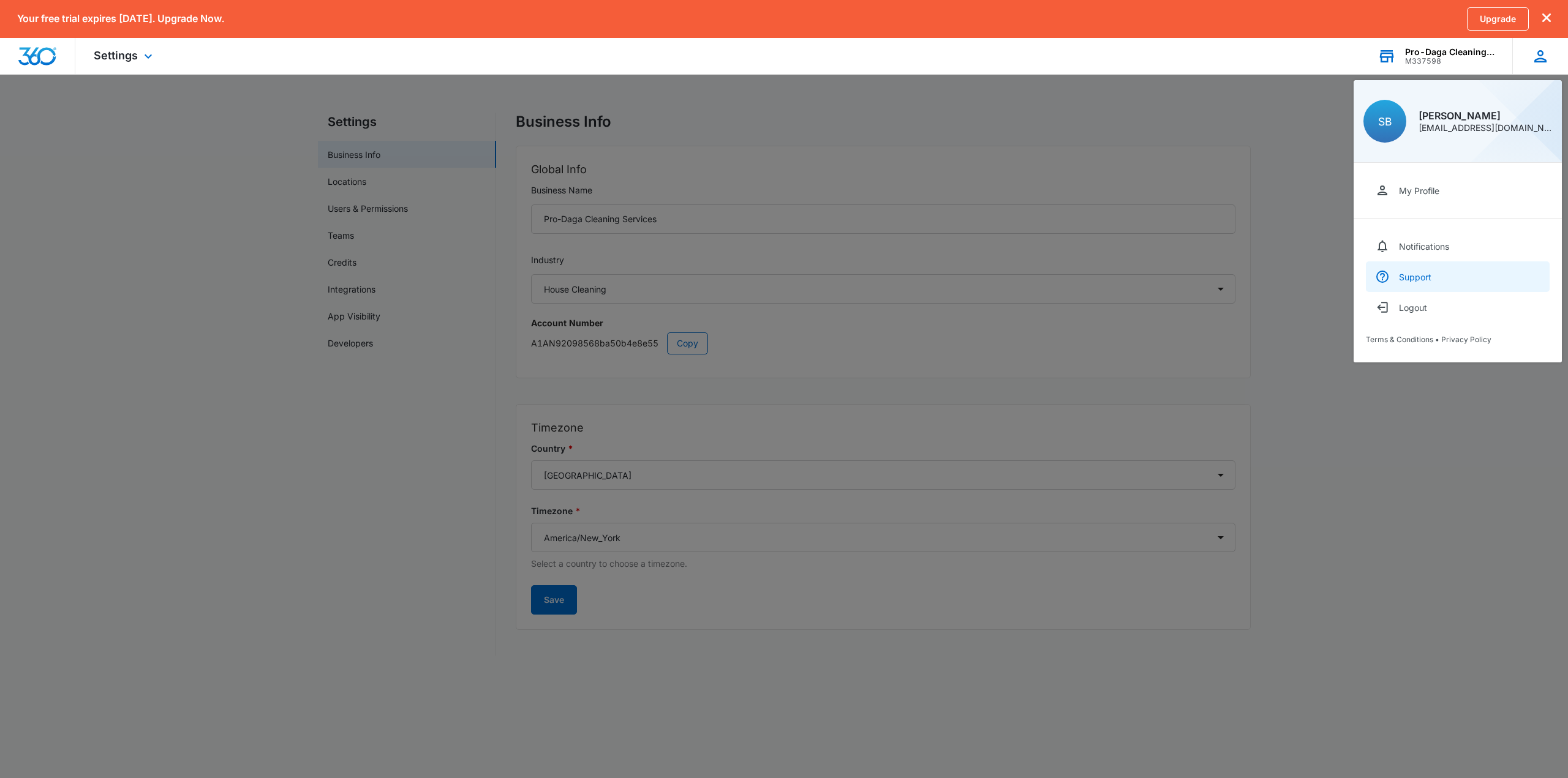
click at [1410, 277] on div "Support" at bounding box center [1415, 277] width 33 height 10
click at [1429, 305] on button "Logout" at bounding box center [1458, 307] width 184 height 31
